Goal: Information Seeking & Learning: Learn about a topic

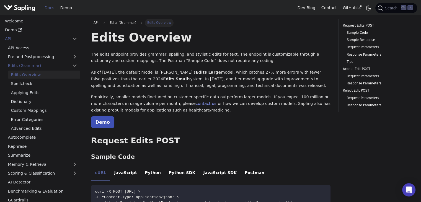
scroll to position [83, 0]
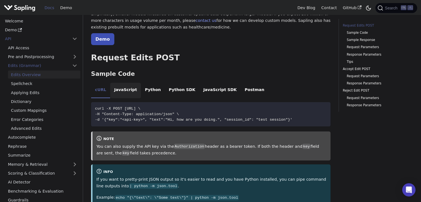
click at [123, 92] on li "JavaScript" at bounding box center [125, 91] width 31 height 16
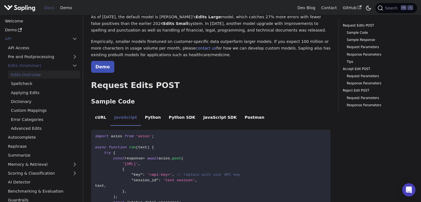
scroll to position [0, 0]
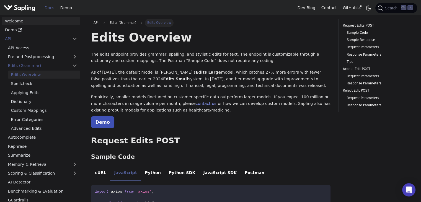
click at [27, 20] on link "Welcome" at bounding box center [41, 21] width 78 height 8
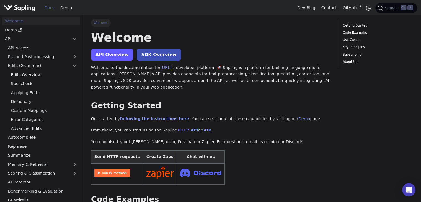
click at [109, 52] on link "API Overview" at bounding box center [112, 55] width 42 height 12
click at [11, 29] on link "Demo" at bounding box center [41, 30] width 78 height 8
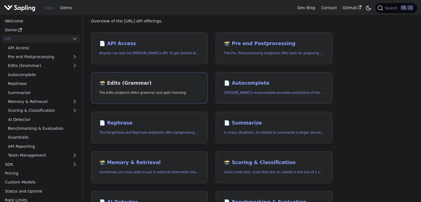
scroll to position [9, 0]
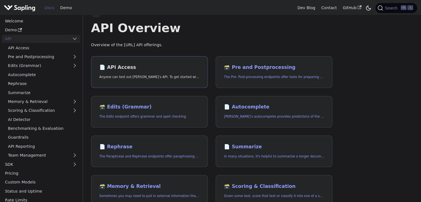
click at [134, 75] on p "Anyone can test out Sapling's API. To get started with the API, simply:" at bounding box center [149, 77] width 100 height 5
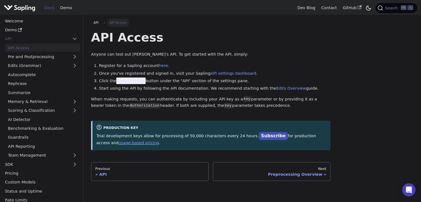
click at [135, 83] on span "Generate Key" at bounding box center [130, 81] width 29 height 7
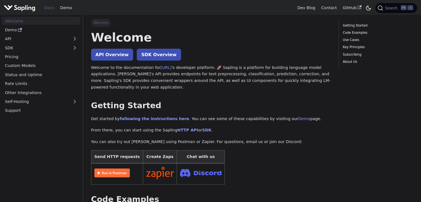
click at [44, 8] on link "Docs" at bounding box center [50, 8] width 16 height 9
click at [26, 112] on link "Support" at bounding box center [41, 111] width 78 height 8
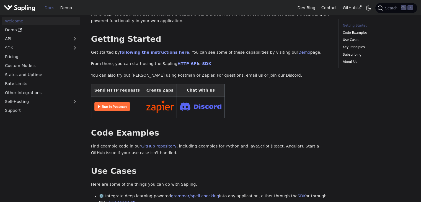
scroll to position [28, 0]
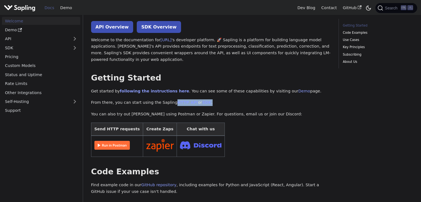
drag, startPoint x: 208, startPoint y: 104, endPoint x: 166, endPoint y: 104, distance: 42.1
click at [166, 104] on p "From there, you can start using the Sapling HTTP API or SDK ." at bounding box center [211, 102] width 240 height 7
copy p "HTTP API or SDK ."
